Goal: Task Accomplishment & Management: Manage account settings

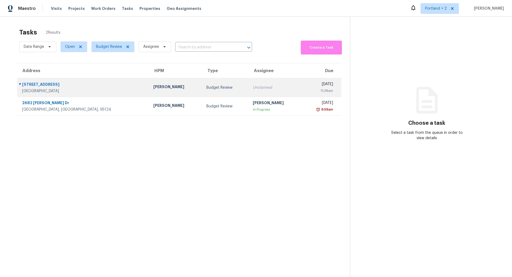
click at [98, 86] on div "[STREET_ADDRESS]" at bounding box center [83, 85] width 123 height 7
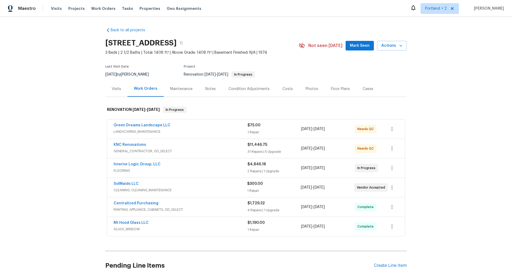
click at [209, 130] on span "LANDSCAPING_MAINTENANCE" at bounding box center [181, 131] width 134 height 5
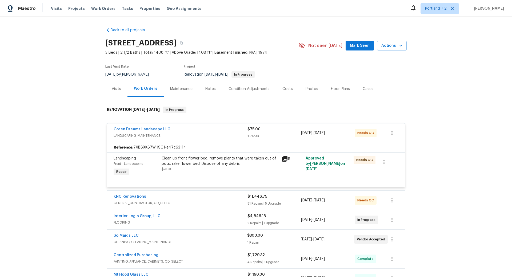
click at [228, 160] on div "Clean up front flower bed, remove plants that were taken out of pots, rake flow…" at bounding box center [220, 161] width 117 height 11
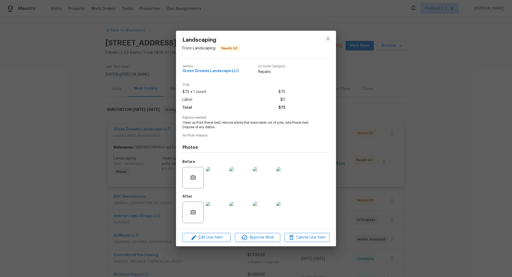
click at [218, 214] on img at bounding box center [216, 211] width 21 height 21
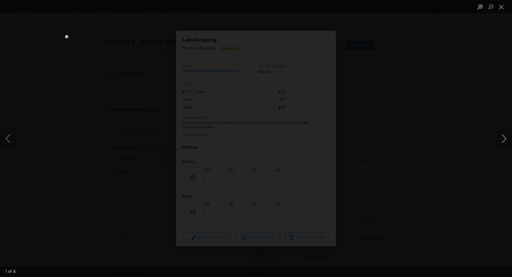
click at [505, 140] on button "Next image" at bounding box center [504, 138] width 16 height 21
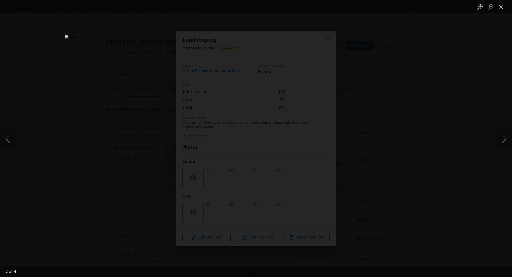
click at [502, 7] on button "Close lightbox" at bounding box center [501, 6] width 11 height 9
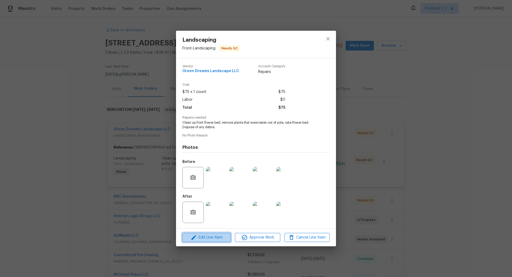
click at [208, 237] on span "Edit Line Item" at bounding box center [206, 237] width 45 height 7
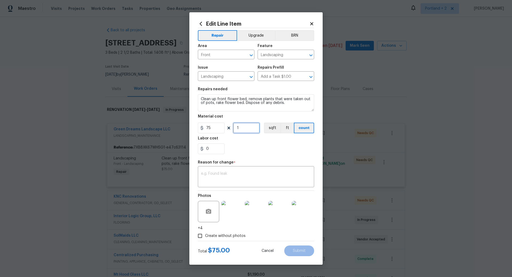
click at [244, 128] on input "1" at bounding box center [246, 127] width 27 height 11
type input "2"
click at [238, 173] on textarea at bounding box center [256, 177] width 110 height 11
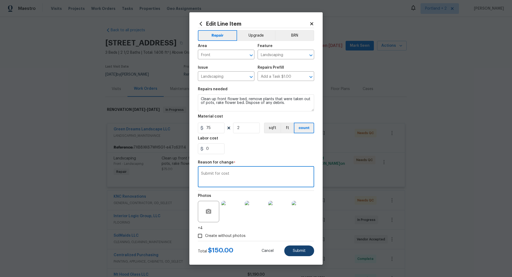
type textarea "Submit for cost"
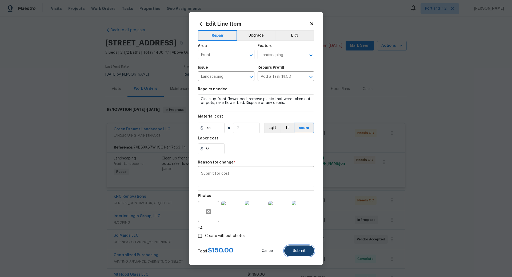
click at [303, 249] on span "Submit" at bounding box center [299, 251] width 13 height 4
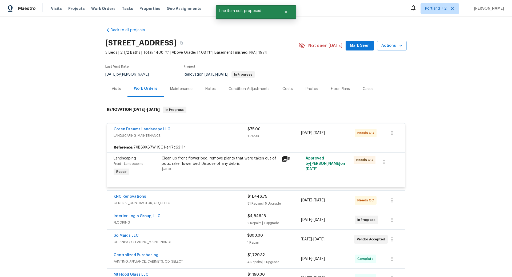
click at [197, 130] on div "Green Dreams Landscape LLC" at bounding box center [181, 129] width 134 height 6
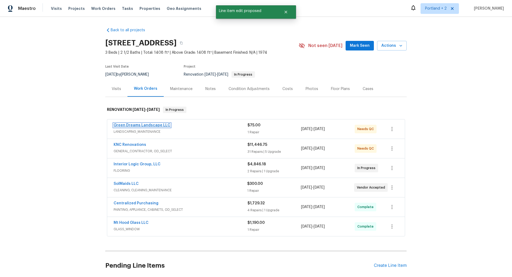
click at [154, 125] on link "Green Dreams Landscape LLC" at bounding box center [142, 125] width 57 height 4
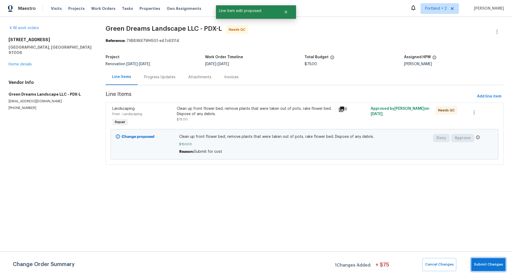
click at [490, 263] on span "Submit Changes" at bounding box center [488, 264] width 29 height 6
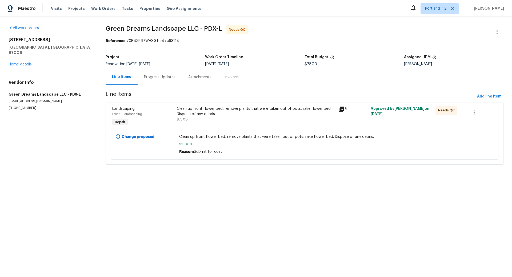
click at [227, 112] on div "Clean up front flower bed, remove plants that were taken out of pots, rake flow…" at bounding box center [256, 111] width 158 height 11
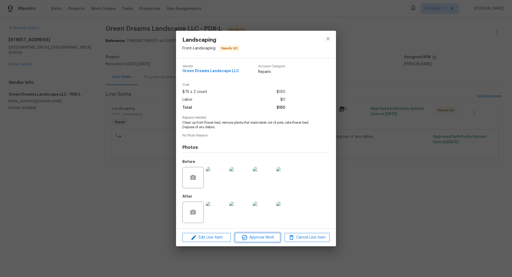
click at [269, 237] on span "Approve Work" at bounding box center [258, 237] width 42 height 7
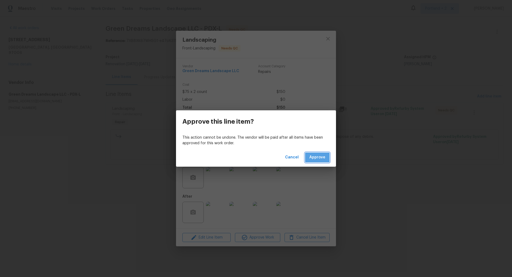
click at [320, 155] on span "Approve" at bounding box center [317, 157] width 16 height 7
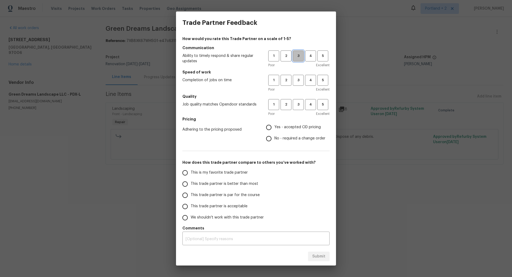
click at [299, 56] on span "3" at bounding box center [298, 56] width 10 height 6
click at [299, 78] on span "3" at bounding box center [298, 80] width 10 height 6
click at [299, 104] on span "3" at bounding box center [298, 104] width 10 height 6
click at [269, 127] on input "Yes - accepted OD pricing" at bounding box center [268, 127] width 11 height 11
radio input "true"
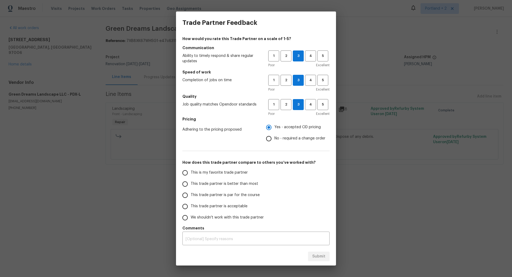
click at [191, 182] on span "This trade partner is better than most" at bounding box center [225, 184] width 68 height 6
click at [191, 182] on input "This trade partner is better than most" at bounding box center [185, 183] width 11 height 11
click at [319, 253] on span "Submit" at bounding box center [318, 256] width 13 height 7
radio input "true"
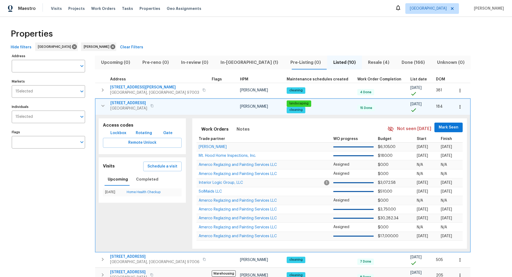
scroll to position [29, 0]
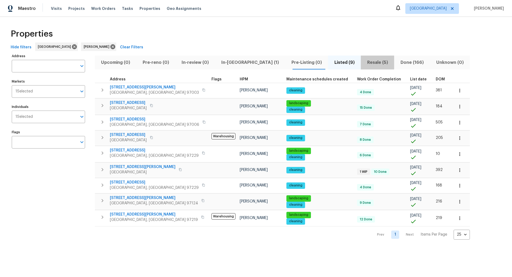
click at [364, 62] on span "Resale (5)" at bounding box center [377, 62] width 27 height 7
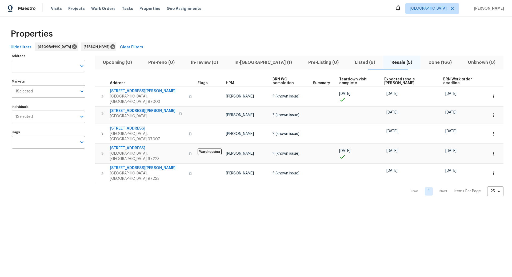
click at [258, 61] on span "In-reno (1)" at bounding box center [264, 62] width 68 height 7
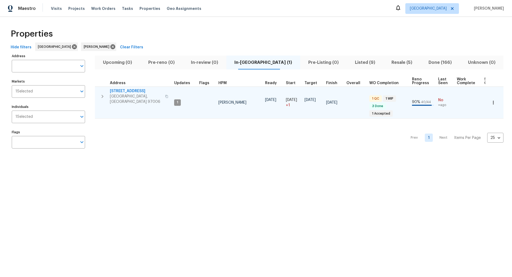
click at [177, 100] on span "1" at bounding box center [178, 102] width 6 height 5
